Goal: Check status: Check status

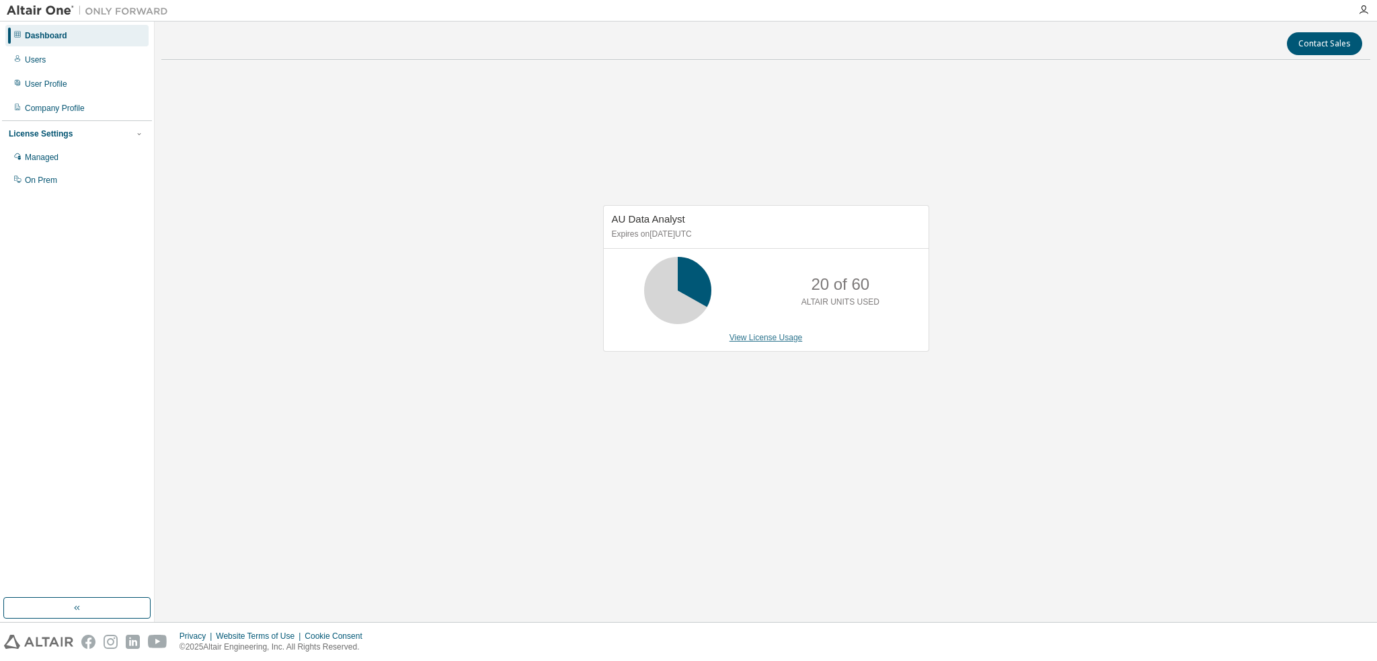
click at [759, 336] on link "View License Usage" at bounding box center [766, 337] width 73 height 9
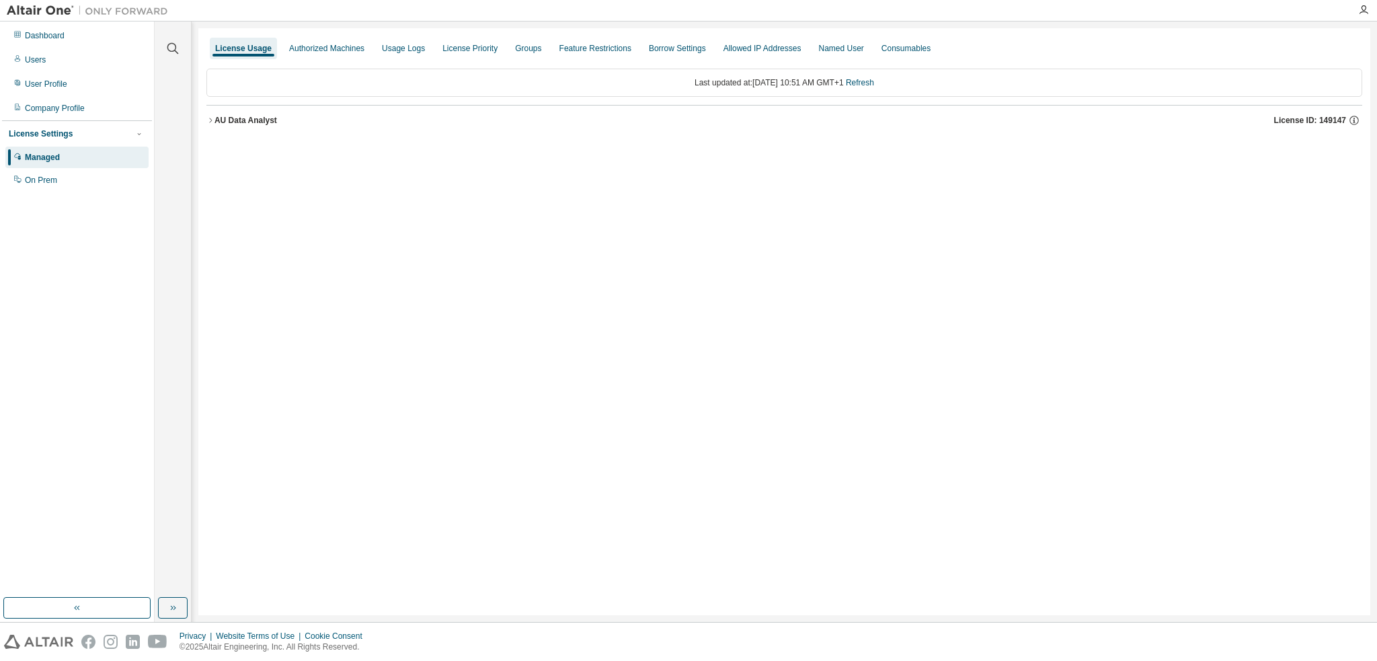
click at [214, 120] on icon "button" at bounding box center [210, 120] width 8 height 8
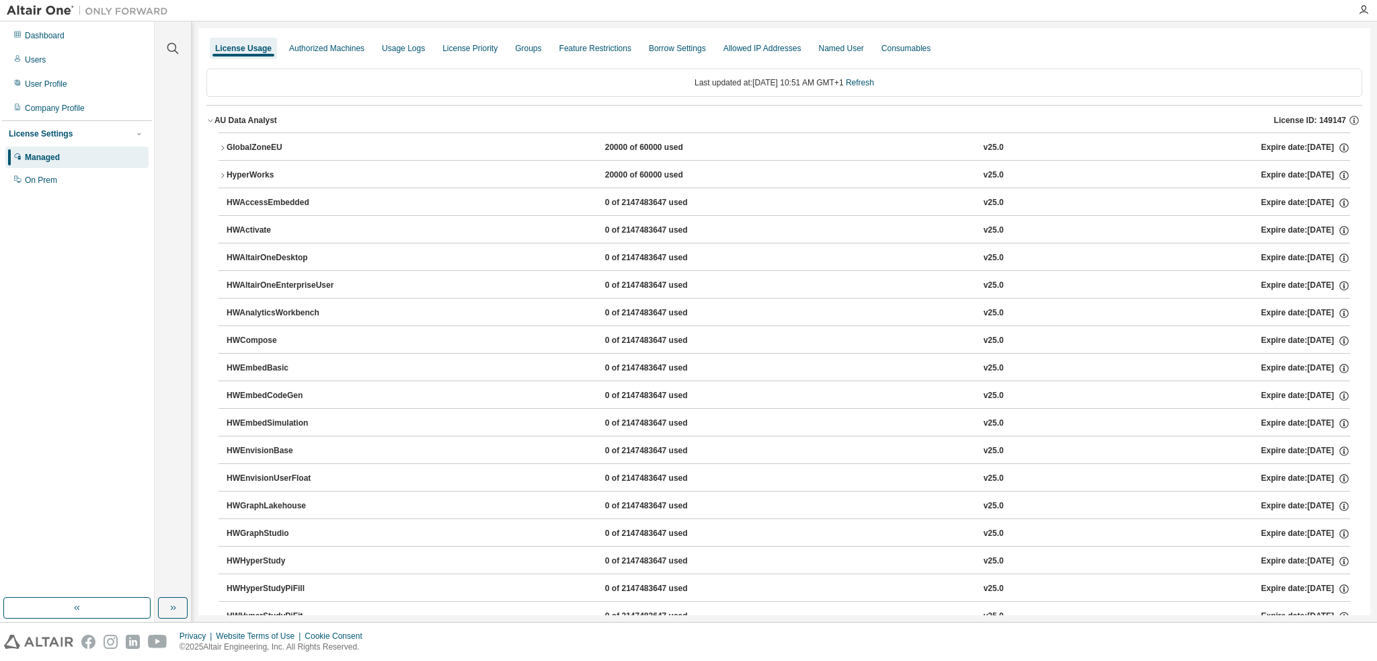
click at [225, 145] on icon "button" at bounding box center [223, 148] width 8 height 8
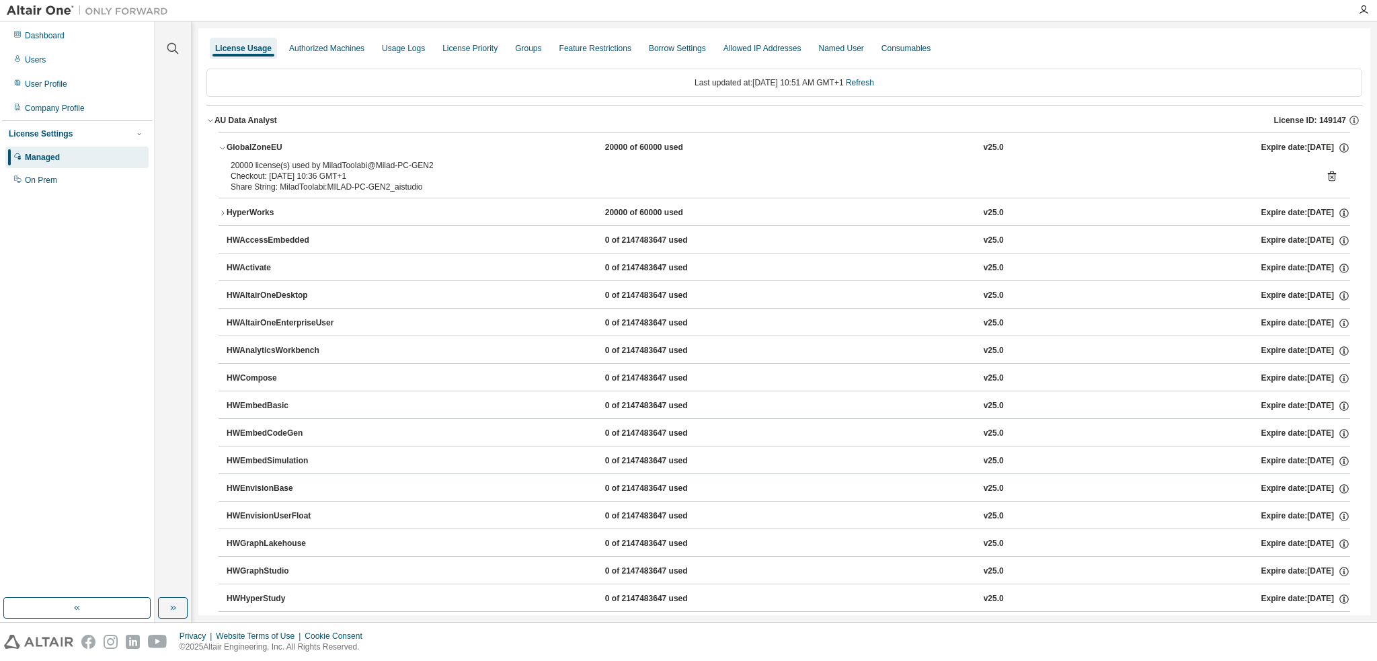
click at [225, 145] on icon "button" at bounding box center [223, 148] width 8 height 8
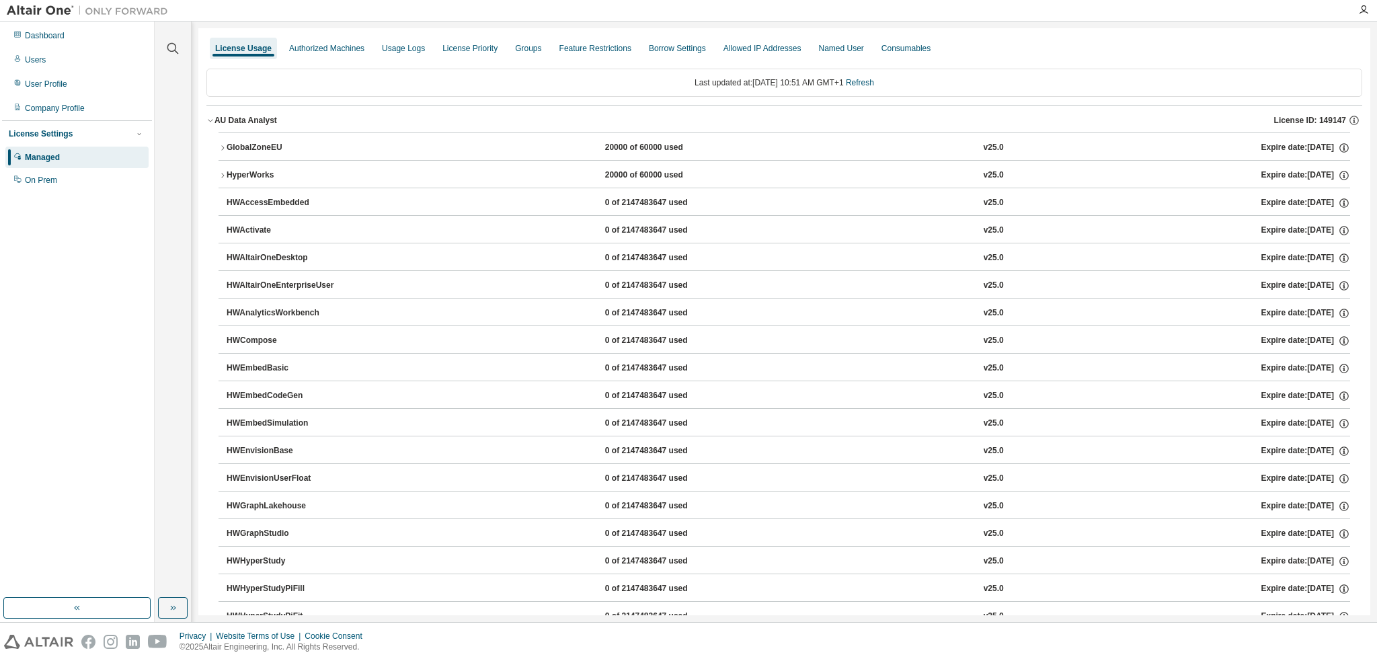
click at [225, 173] on icon "button" at bounding box center [223, 175] width 8 height 8
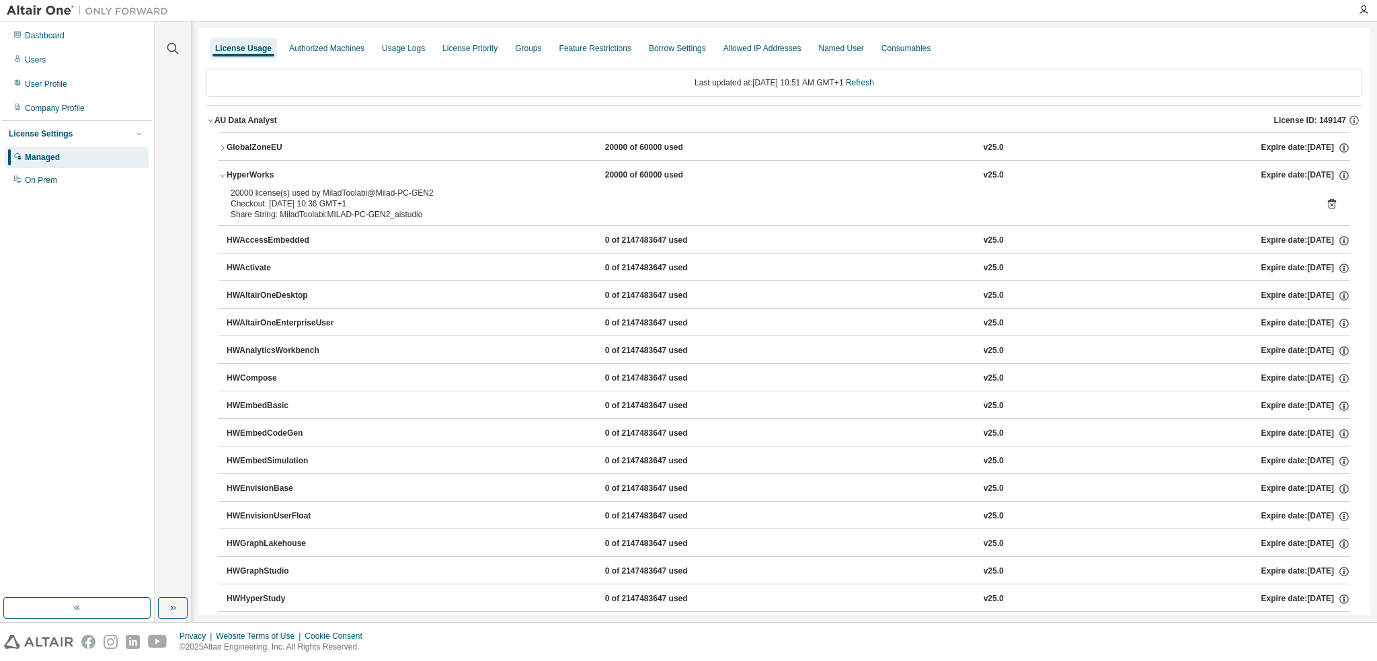
click at [225, 173] on icon "button" at bounding box center [223, 175] width 8 height 8
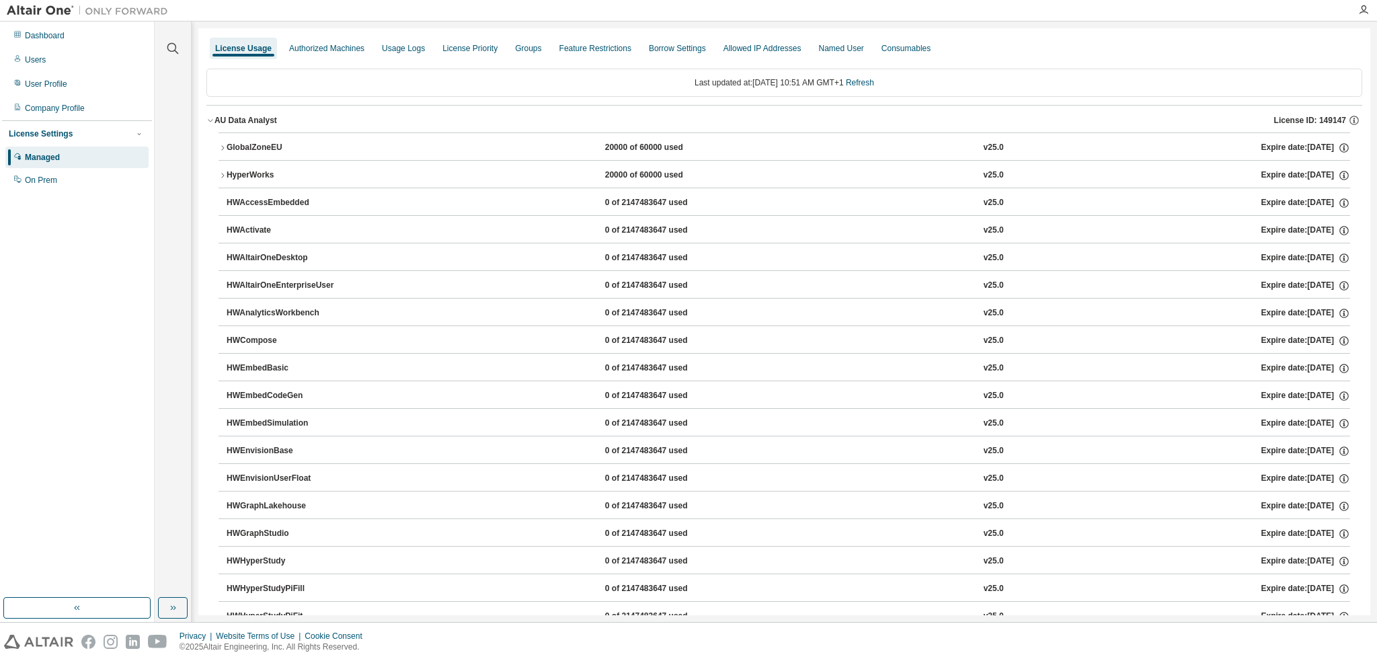
click at [226, 147] on icon "button" at bounding box center [223, 148] width 8 height 8
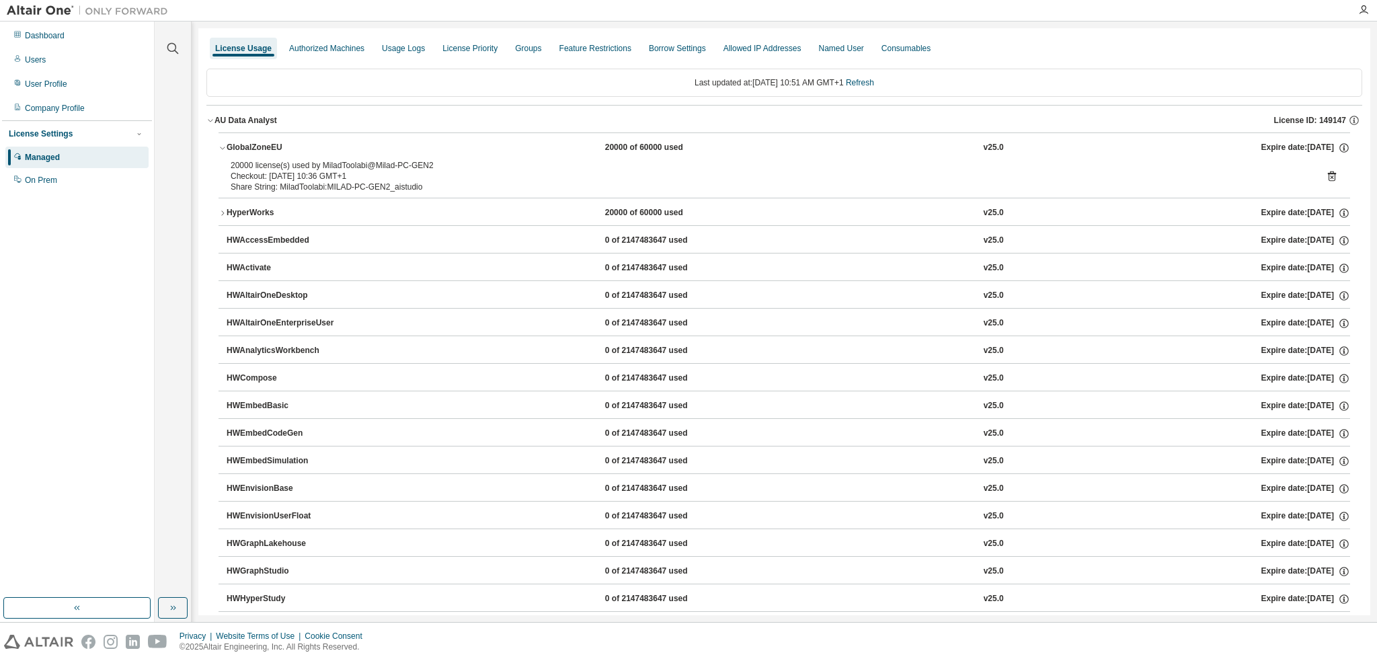
click at [226, 147] on icon "button" at bounding box center [223, 148] width 8 height 8
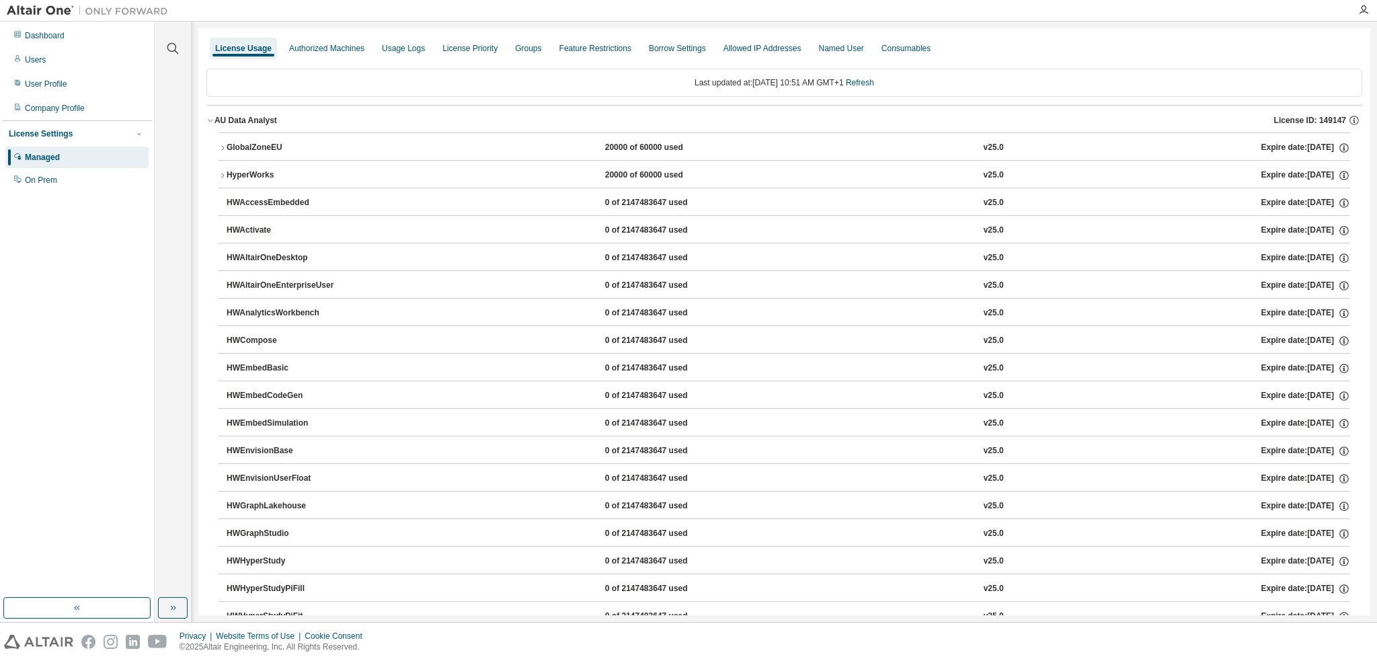
click at [228, 170] on div "HyperWorks" at bounding box center [287, 175] width 121 height 12
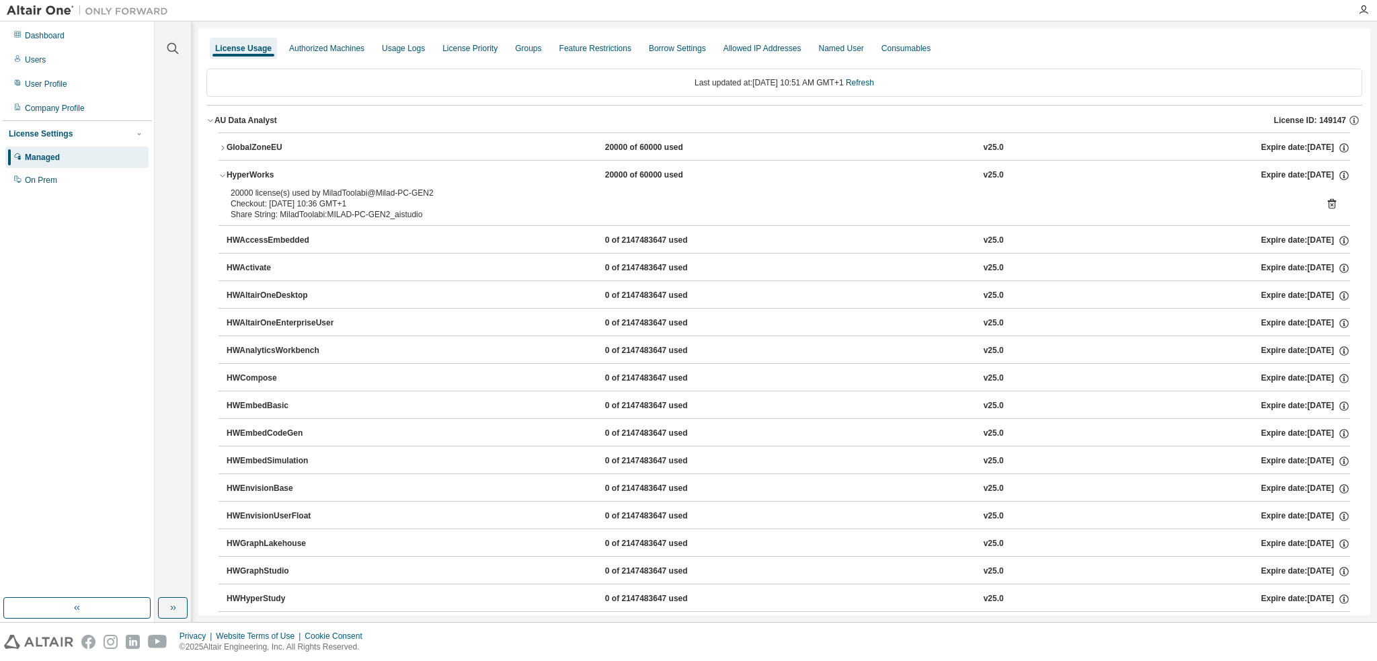
click at [228, 170] on div "HyperWorks" at bounding box center [287, 175] width 121 height 12
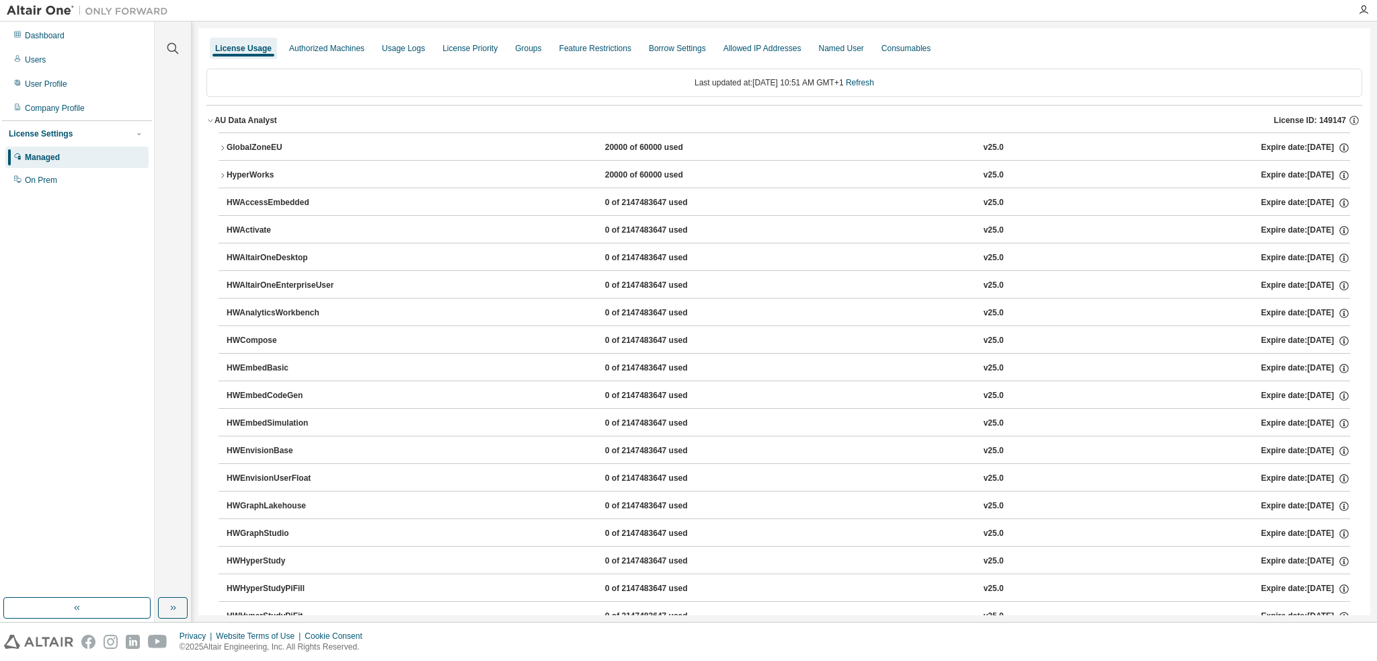
click at [226, 147] on icon "button" at bounding box center [223, 148] width 8 height 8
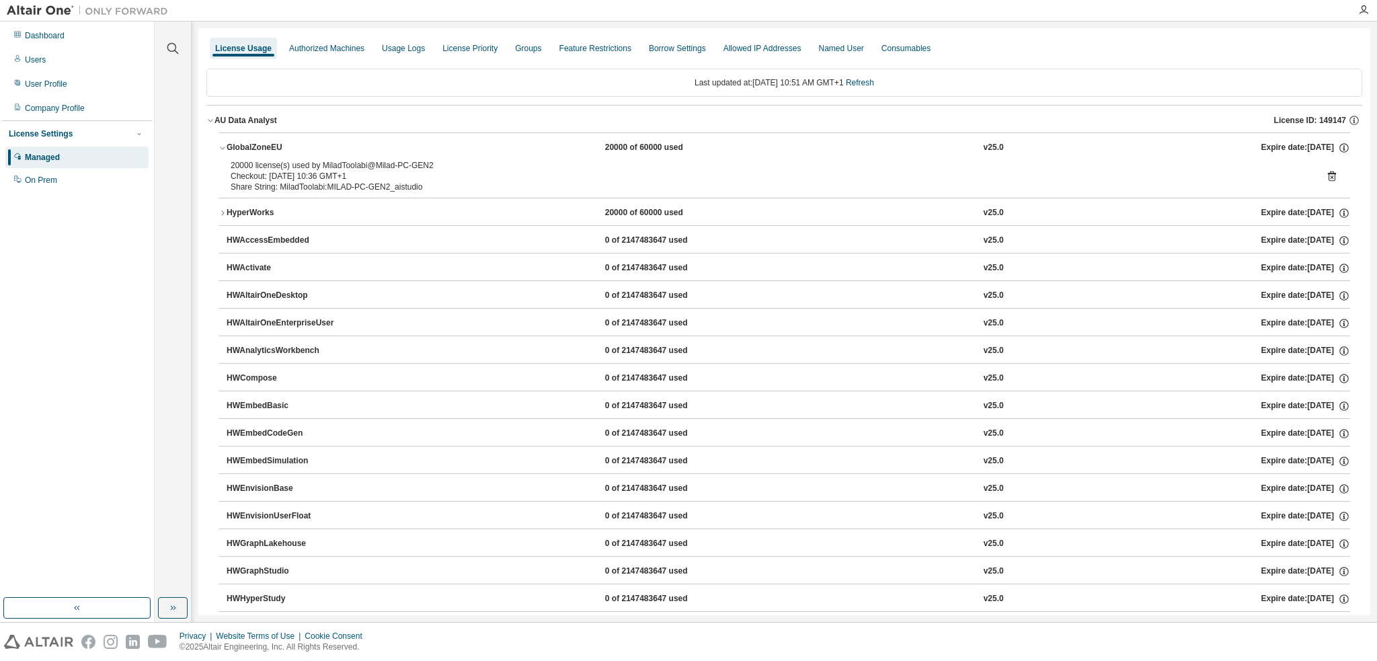
click at [226, 147] on icon "button" at bounding box center [223, 148] width 8 height 8
